Goal: Information Seeking & Learning: Check status

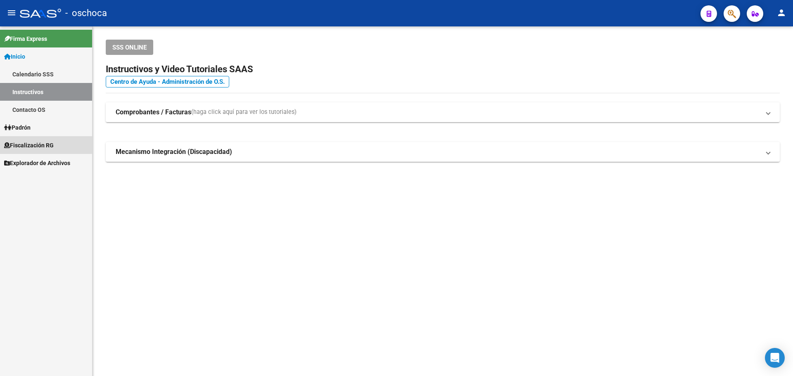
click at [40, 144] on span "Fiscalización RG" at bounding box center [29, 145] width 50 height 9
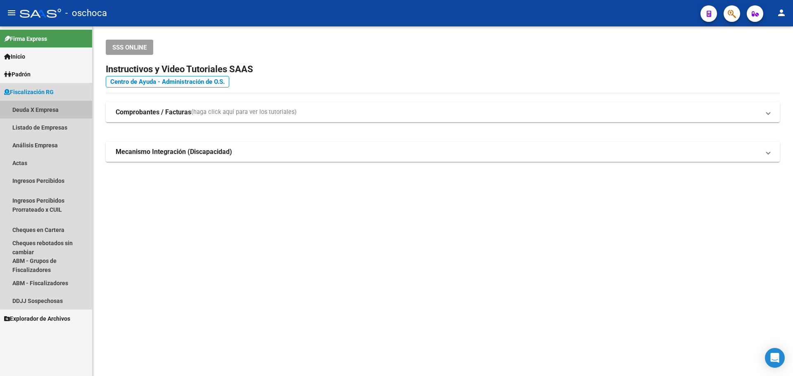
click at [50, 110] on link "Deuda X Empresa" at bounding box center [46, 110] width 92 height 18
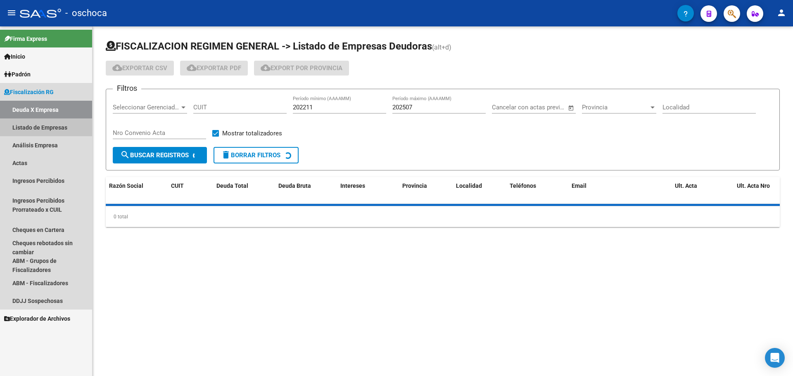
click at [46, 123] on link "Listado de Empresas" at bounding box center [46, 128] width 92 height 18
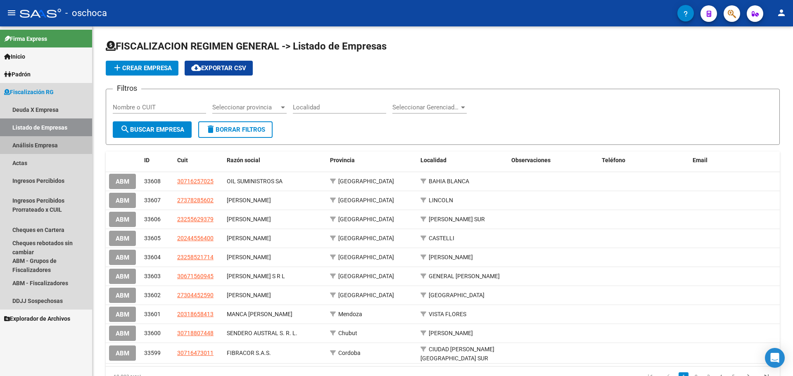
click at [42, 145] on link "Análisis Empresa" at bounding box center [46, 145] width 92 height 18
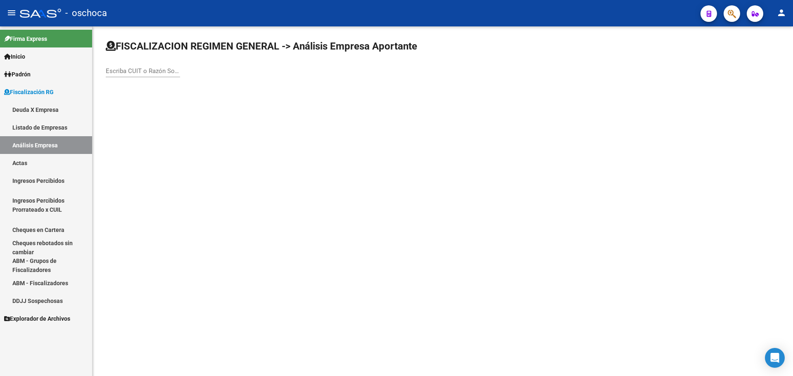
click at [144, 67] on div "Escriba CUIT o Razón Social para buscar" at bounding box center [143, 68] width 74 height 18
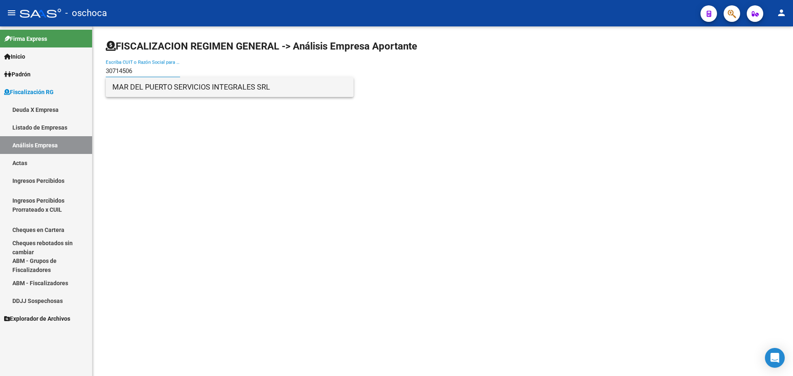
type input "30714506"
click at [144, 88] on span "MAR DEL PUERTO SERVICIOS INTEGRALES SRL" at bounding box center [229, 87] width 235 height 20
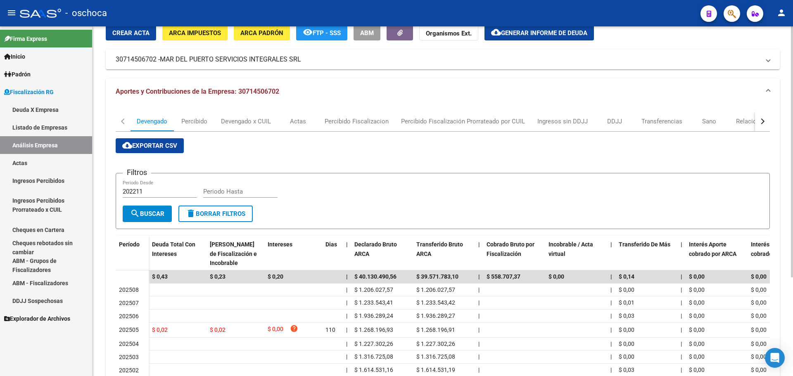
scroll to position [137, 0]
